Goal: Task Accomplishment & Management: Use online tool/utility

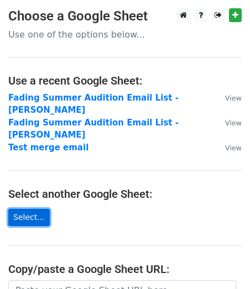
click at [43, 209] on link "Select..." at bounding box center [28, 217] width 41 height 17
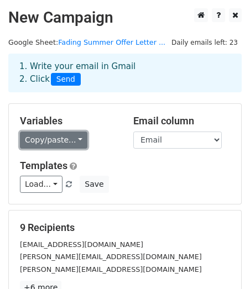
click at [48, 137] on link "Copy/paste..." at bounding box center [53, 140] width 67 height 17
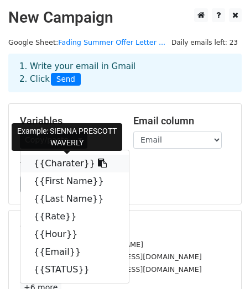
click at [98, 161] on icon at bounding box center [102, 163] width 9 height 9
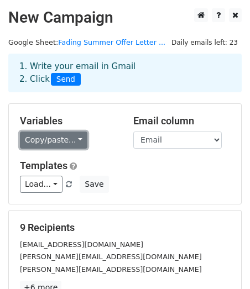
click at [64, 140] on link "Copy/paste..." at bounding box center [53, 140] width 67 height 17
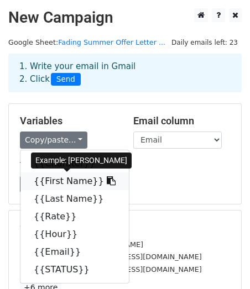
click at [86, 181] on link "{{First Name}}" at bounding box center [74, 182] width 108 height 18
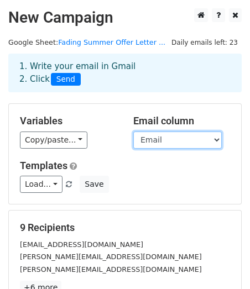
click at [156, 146] on select "Charater First Name Last Name Rate Hour Email STATUS" at bounding box center [177, 140] width 88 height 17
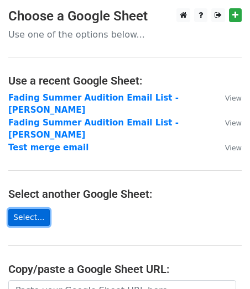
click at [33, 209] on link "Select..." at bounding box center [28, 217] width 41 height 17
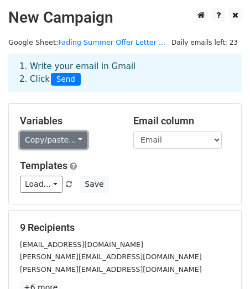
click at [75, 143] on link "Copy/paste..." at bounding box center [53, 140] width 67 height 17
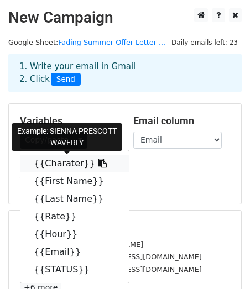
click at [98, 166] on icon at bounding box center [102, 163] width 9 height 9
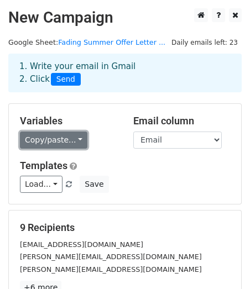
click at [50, 139] on link "Copy/paste..." at bounding box center [53, 140] width 67 height 17
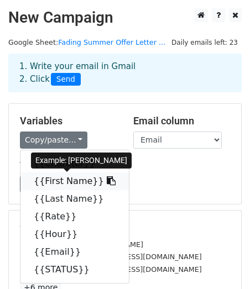
click at [70, 185] on link "{{First Name}}" at bounding box center [74, 182] width 108 height 18
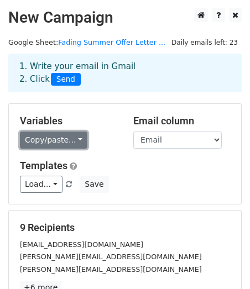
click at [39, 146] on link "Copy/paste..." at bounding box center [53, 140] width 67 height 17
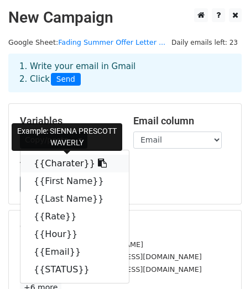
click at [98, 162] on icon at bounding box center [102, 163] width 9 height 9
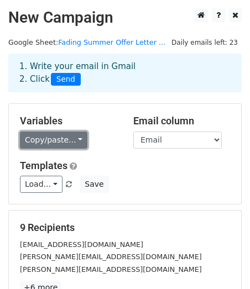
click at [44, 143] on link "Copy/paste..." at bounding box center [53, 140] width 67 height 17
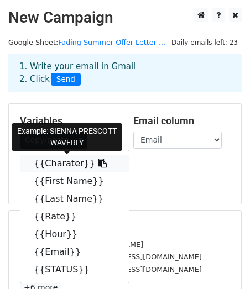
click at [76, 165] on link "{{Charater}}" at bounding box center [74, 164] width 108 height 18
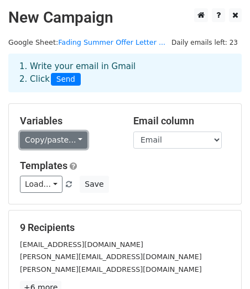
click at [48, 132] on link "Copy/paste..." at bounding box center [53, 140] width 67 height 17
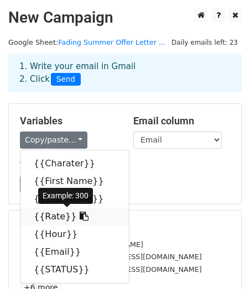
click at [80, 218] on icon at bounding box center [84, 216] width 9 height 9
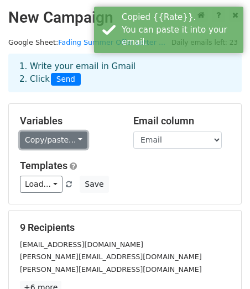
click at [67, 140] on link "Copy/paste..." at bounding box center [53, 140] width 67 height 17
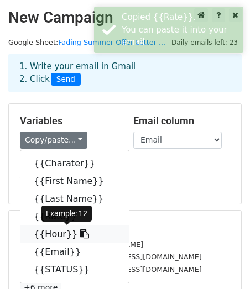
click at [67, 237] on link "{{Hour}}" at bounding box center [74, 235] width 108 height 18
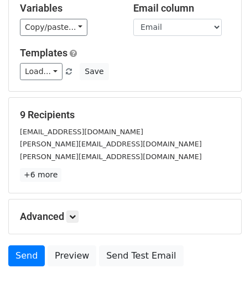
scroll to position [163, 0]
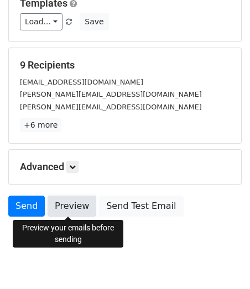
click at [78, 210] on link "Preview" at bounding box center [72, 206] width 49 height 21
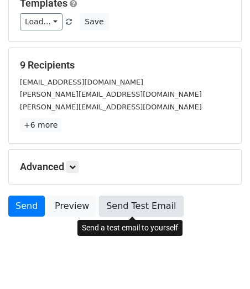
click at [144, 208] on link "Send Test Email" at bounding box center [141, 206] width 84 height 21
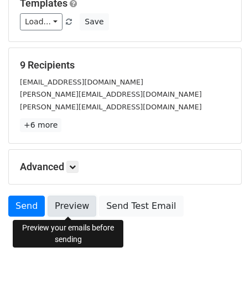
click at [58, 207] on link "Preview" at bounding box center [72, 206] width 49 height 21
click at [72, 203] on link "Preview" at bounding box center [72, 206] width 49 height 21
click at [60, 212] on link "Preview" at bounding box center [72, 206] width 49 height 21
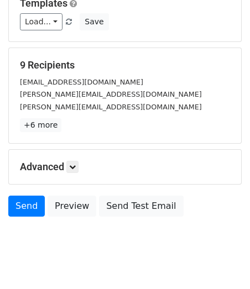
scroll to position [0, 0]
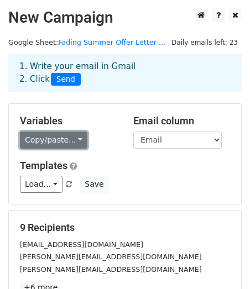
click at [71, 134] on link "Copy/paste..." at bounding box center [53, 140] width 67 height 17
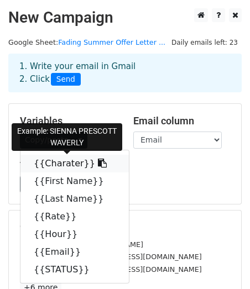
click at [71, 164] on link "{{Charater}}" at bounding box center [74, 164] width 108 height 18
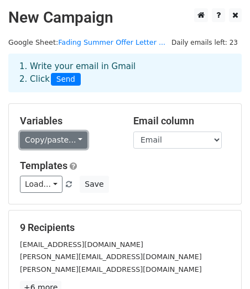
click at [80, 140] on link "Copy/paste..." at bounding box center [53, 140] width 67 height 17
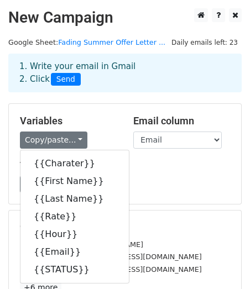
click at [127, 93] on div "1. Write your email in Gmail 2. Click Send" at bounding box center [125, 81] width 250 height 44
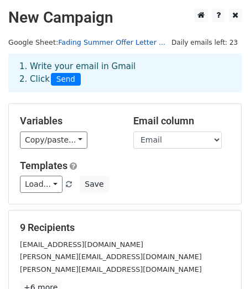
click at [88, 41] on link "Fading Summer Offer Letter ..." at bounding box center [111, 42] width 107 height 8
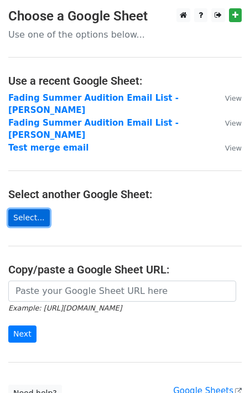
click at [30, 209] on link "Select..." at bounding box center [28, 217] width 41 height 17
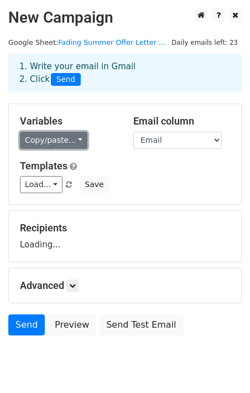
click at [78, 142] on link "Copy/paste..." at bounding box center [53, 140] width 67 height 17
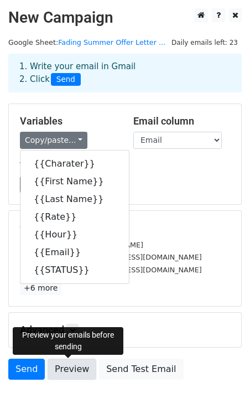
click at [72, 368] on link "Preview" at bounding box center [72, 368] width 49 height 21
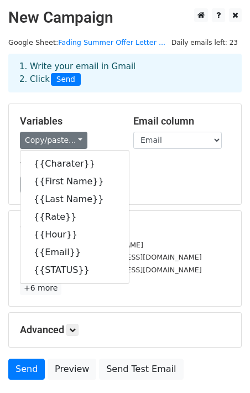
click at [150, 163] on h5 "Templates" at bounding box center [125, 166] width 210 height 12
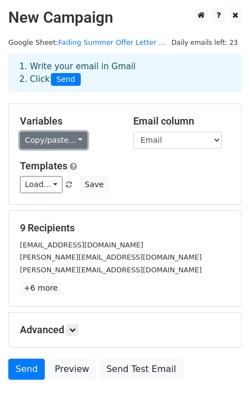
click at [64, 141] on link "Copy/paste..." at bounding box center [53, 140] width 67 height 17
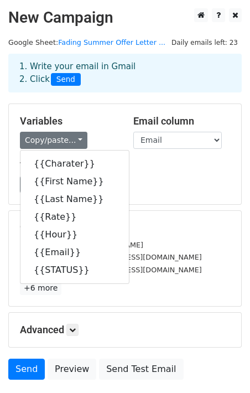
click at [158, 184] on div "Load... No templates saved Save" at bounding box center [125, 184] width 227 height 17
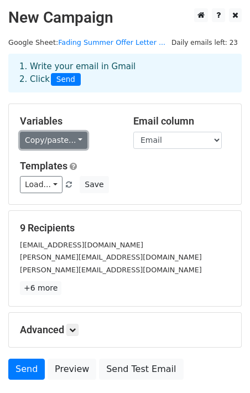
click at [60, 137] on link "Copy/paste..." at bounding box center [53, 140] width 67 height 17
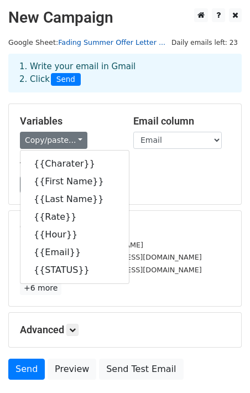
click at [114, 39] on link "Fading Summer Offer Letter ..." at bounding box center [111, 42] width 107 height 8
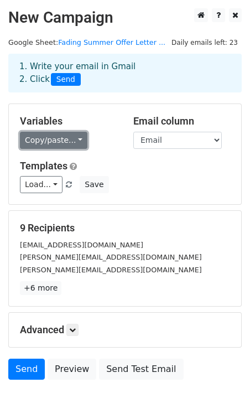
click at [77, 137] on link "Copy/paste..." at bounding box center [53, 140] width 67 height 17
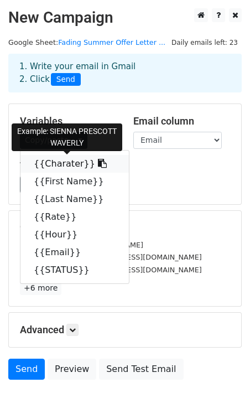
click at [71, 166] on link "{{Charater}}" at bounding box center [74, 164] width 108 height 18
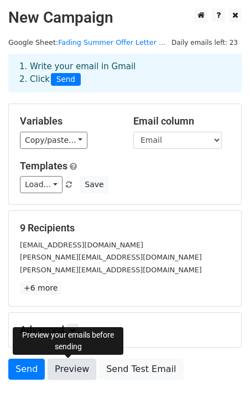
click at [74, 363] on link "Preview" at bounding box center [72, 368] width 49 height 21
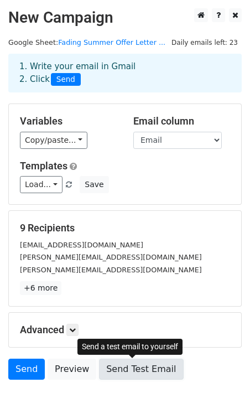
click at [122, 369] on link "Send Test Email" at bounding box center [141, 368] width 84 height 21
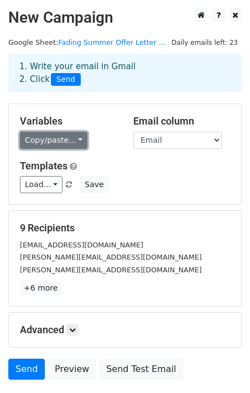
click at [71, 136] on link "Copy/paste..." at bounding box center [53, 140] width 67 height 17
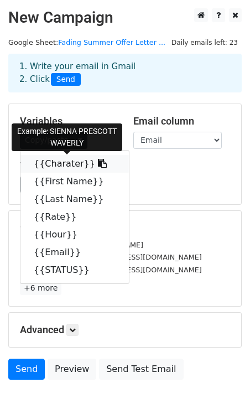
click at [98, 159] on icon at bounding box center [102, 163] width 9 height 9
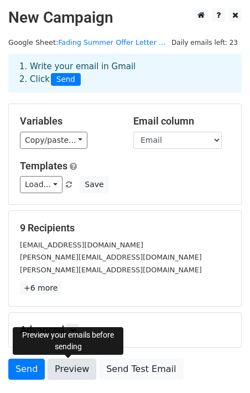
click at [59, 364] on link "Preview" at bounding box center [72, 368] width 49 height 21
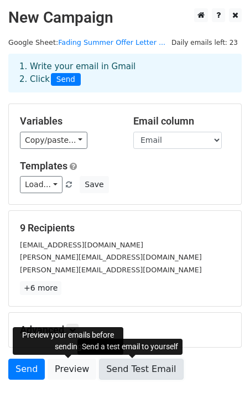
click at [129, 369] on link "Send Test Email" at bounding box center [141, 368] width 84 height 21
